Goal: Transaction & Acquisition: Book appointment/travel/reservation

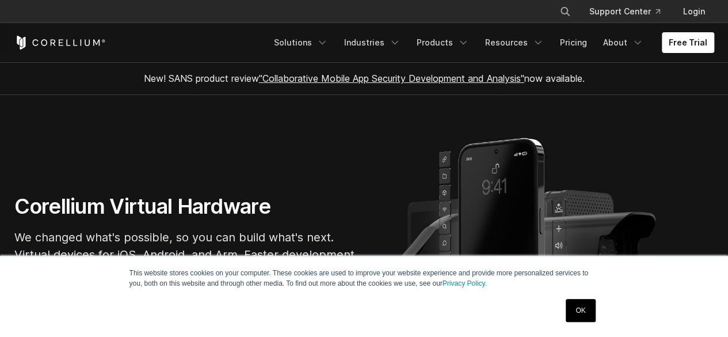
click at [582, 312] on link "OK" at bounding box center [580, 310] width 29 height 23
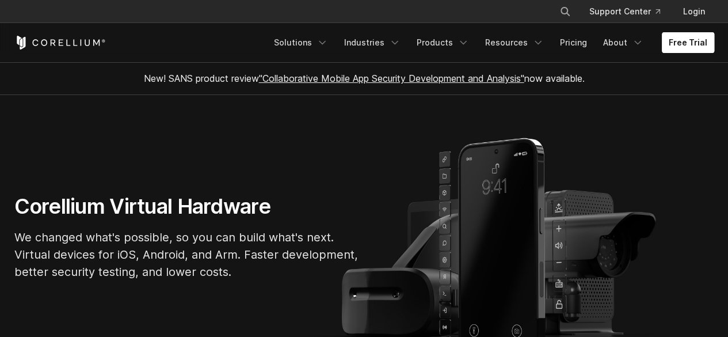
click at [700, 42] on link "Free Trial" at bounding box center [688, 42] width 52 height 21
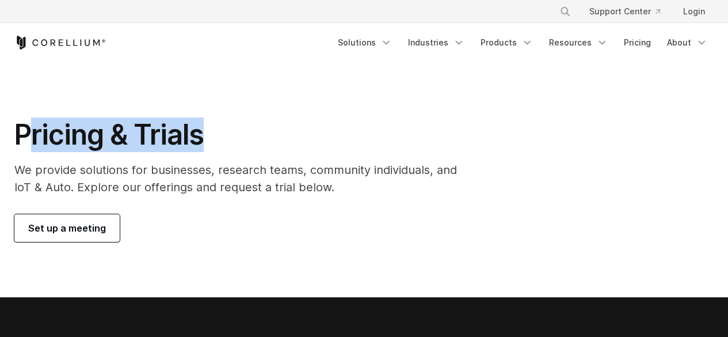
drag, startPoint x: 31, startPoint y: 139, endPoint x: 208, endPoint y: 145, distance: 178.0
click at [208, 145] on h1 "Pricing & Trials" at bounding box center [243, 134] width 459 height 35
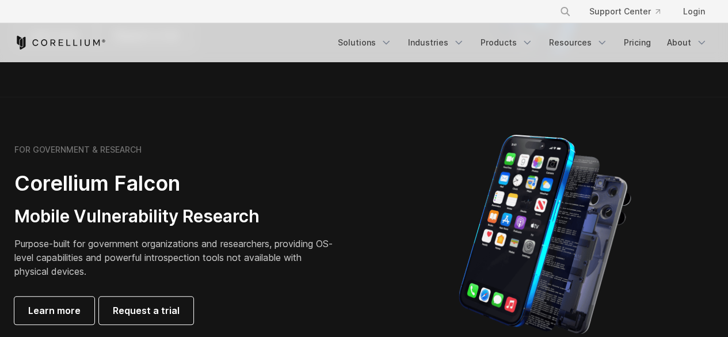
scroll to position [518, 0]
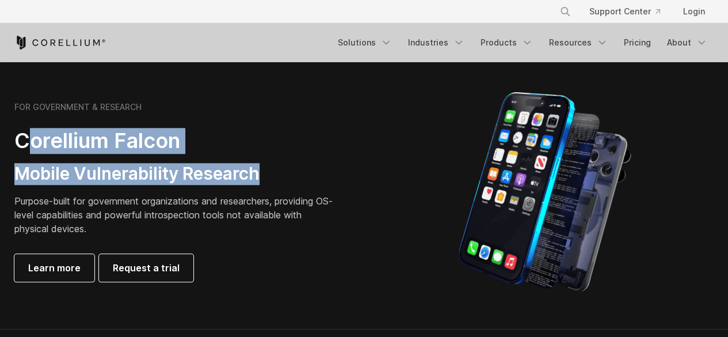
drag, startPoint x: 31, startPoint y: 148, endPoint x: 282, endPoint y: 184, distance: 253.6
click at [282, 184] on div "FOR GOVERNMENT & RESEARCH Corellium Falcon Mobile Vulnerability Research Purpos…" at bounding box center [175, 192] width 322 height 180
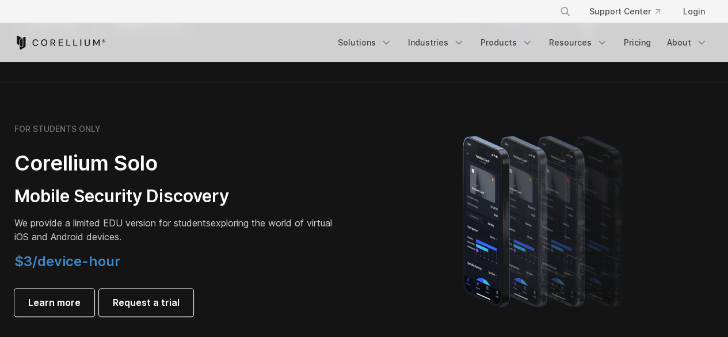
scroll to position [806, 0]
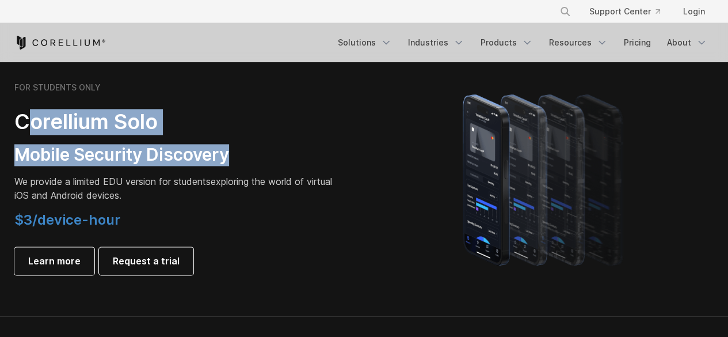
drag, startPoint x: 29, startPoint y: 127, endPoint x: 259, endPoint y: 157, distance: 231.1
click at [259, 157] on div "FOR STUDENTS ONLY Corellium Solo Mobile Security Discovery We provide a limited…" at bounding box center [175, 178] width 322 height 192
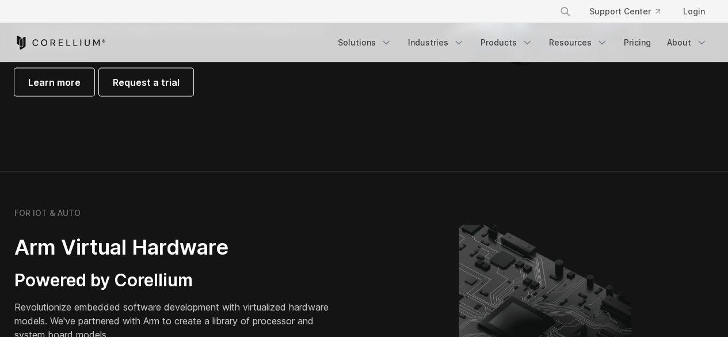
scroll to position [1324, 0]
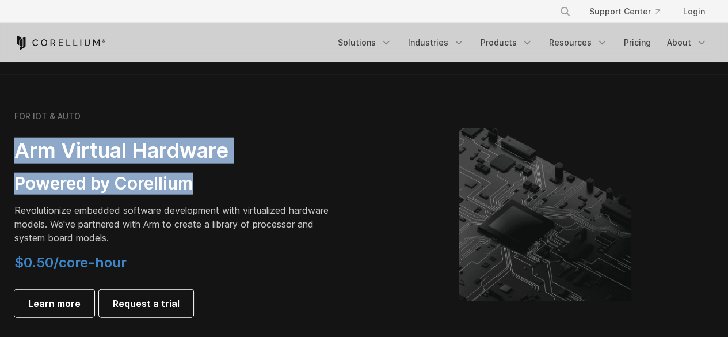
drag, startPoint x: 0, startPoint y: 151, endPoint x: 191, endPoint y: 175, distance: 192.0
click at [191, 175] on section "FOR IOT & AUTO Arm Virtual Hardware Powered by Corellium Revolutionize embedded…" at bounding box center [364, 223] width 728 height 298
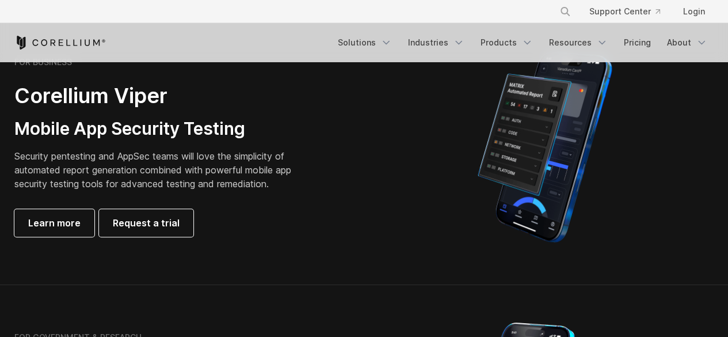
scroll to position [288, 0]
click at [652, 44] on link "Pricing" at bounding box center [637, 42] width 41 height 21
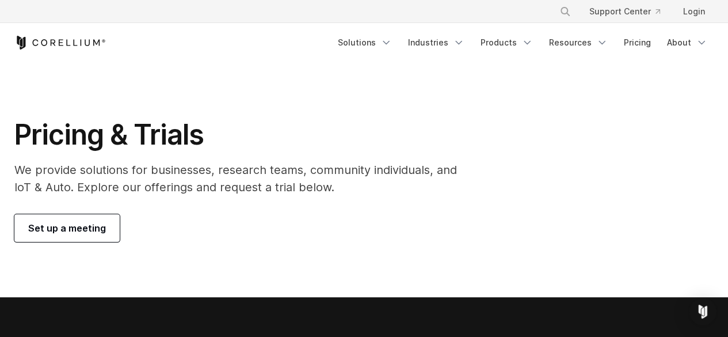
click at [99, 173] on p "We provide solutions for businesses, research teams, community individuals, and…" at bounding box center [243, 178] width 459 height 35
click at [123, 191] on p "We provide solutions for businesses, research teams, community individuals, and…" at bounding box center [243, 178] width 459 height 35
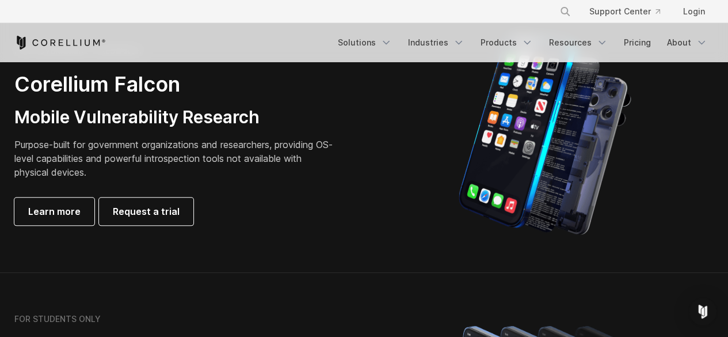
scroll to position [576, 0]
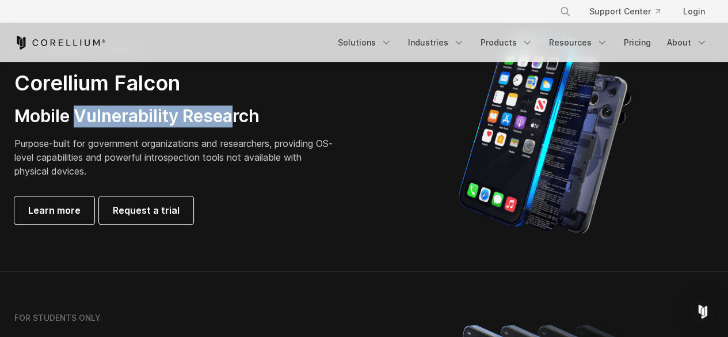
drag, startPoint x: 78, startPoint y: 118, endPoint x: 234, endPoint y: 117, distance: 155.5
click at [234, 117] on h3 "Mobile Vulnerability Research" at bounding box center [175, 116] width 322 height 22
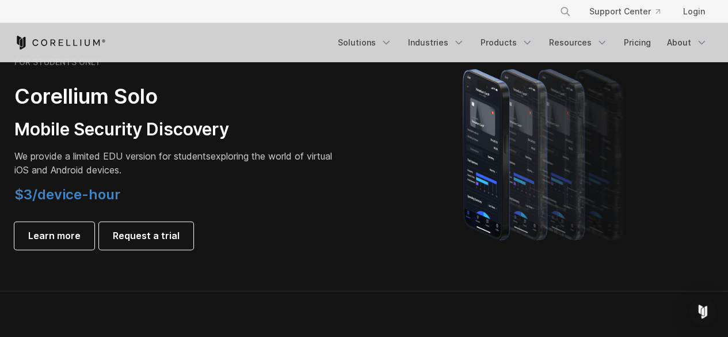
scroll to position [806, 0]
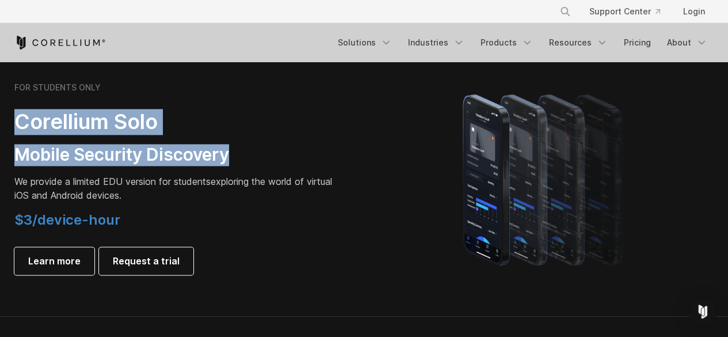
drag, startPoint x: 6, startPoint y: 112, endPoint x: 244, endPoint y: 149, distance: 240.6
click at [244, 149] on div "FOR STUDENTS ONLY Corellium Solo Mobile Security Discovery We provide a limited…" at bounding box center [184, 178] width 362 height 192
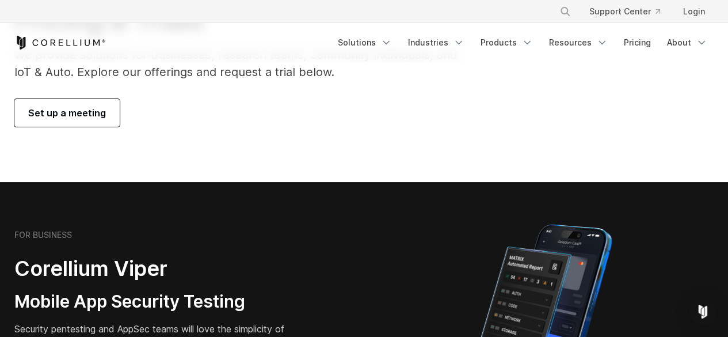
scroll to position [0, 0]
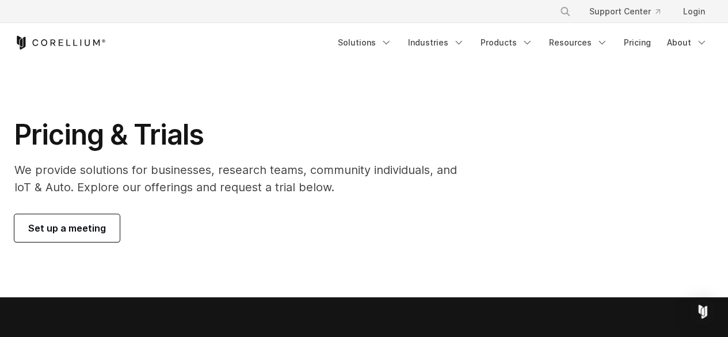
click at [52, 238] on link "Set up a meeting" at bounding box center [66, 228] width 105 height 28
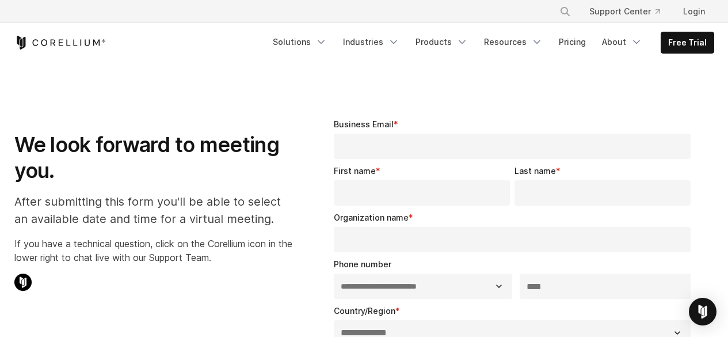
select select "**"
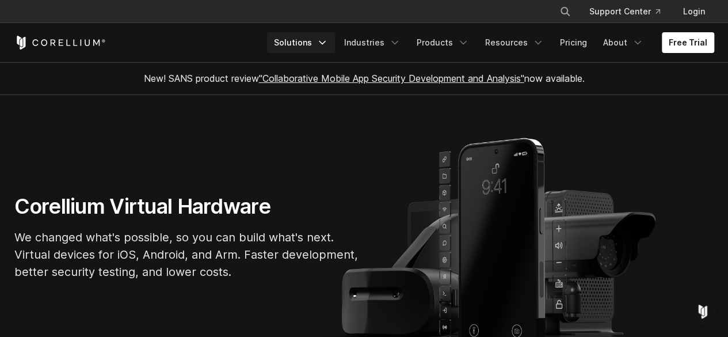
click at [328, 44] on icon "Navigation Menu" at bounding box center [323, 43] width 12 height 12
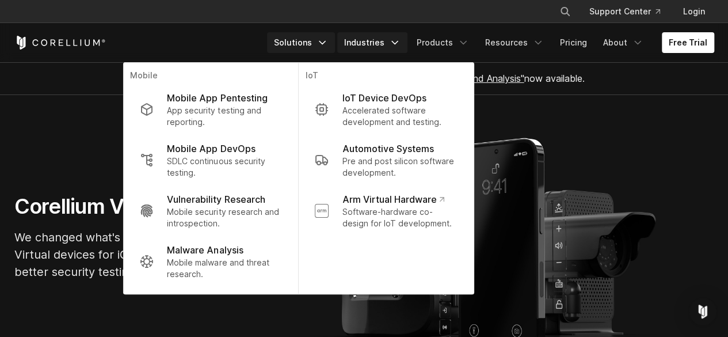
click at [401, 44] on icon "Navigation Menu" at bounding box center [395, 43] width 12 height 12
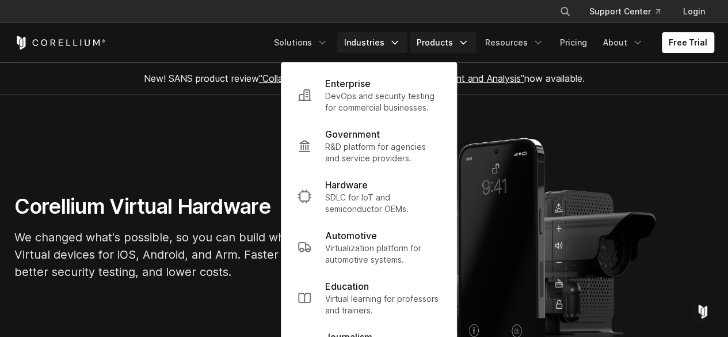
click at [465, 44] on icon "Navigation Menu" at bounding box center [464, 43] width 12 height 12
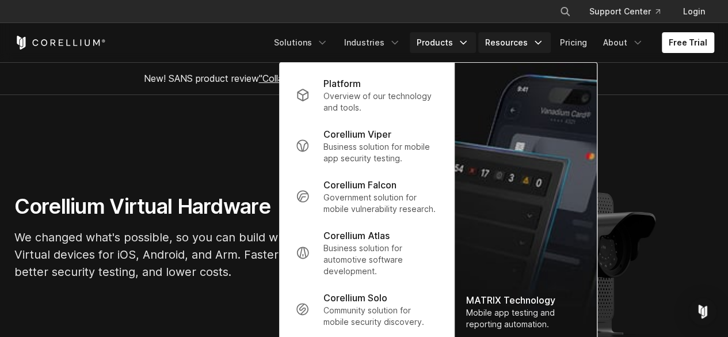
click at [544, 42] on icon "Navigation Menu" at bounding box center [539, 43] width 12 height 12
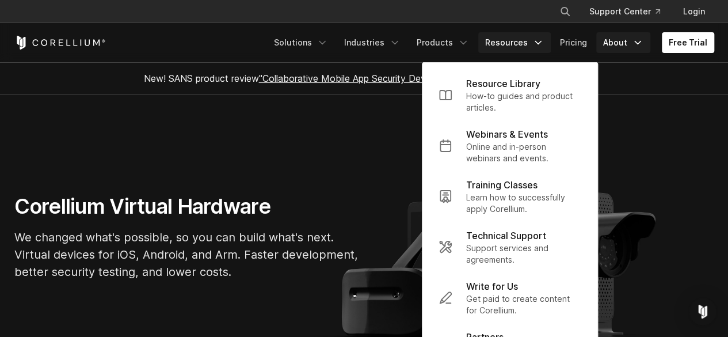
click at [636, 45] on icon "Navigation Menu" at bounding box center [638, 43] width 12 height 12
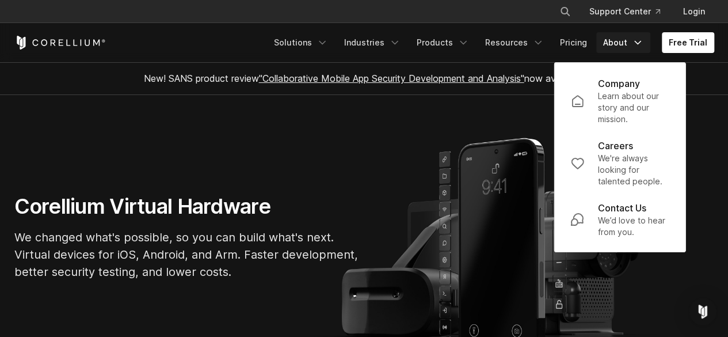
click at [455, 113] on section "Corellium Virtual Hardware We changed what's possible, so you can build what's …" at bounding box center [364, 241] width 728 height 293
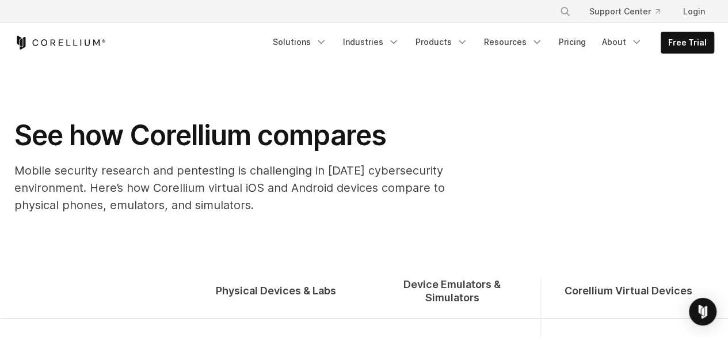
scroll to position [58, 0]
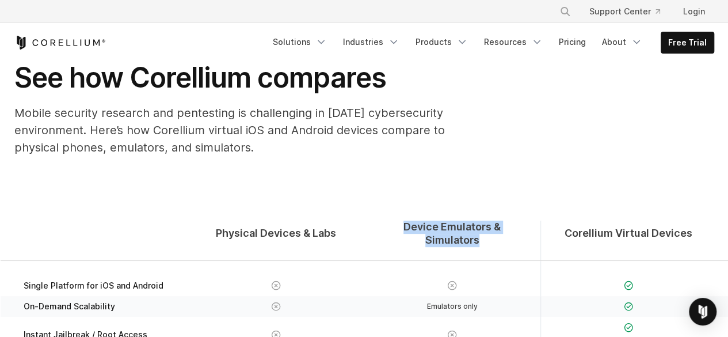
drag, startPoint x: 370, startPoint y: 228, endPoint x: 526, endPoint y: 225, distance: 156.6
click at [526, 225] on div "Device Emulators & Simulators" at bounding box center [452, 241] width 176 height 40
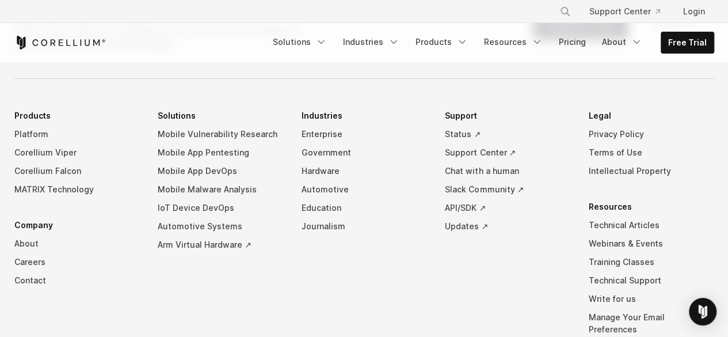
scroll to position [1555, 0]
